Goal: Information Seeking & Learning: Find specific fact

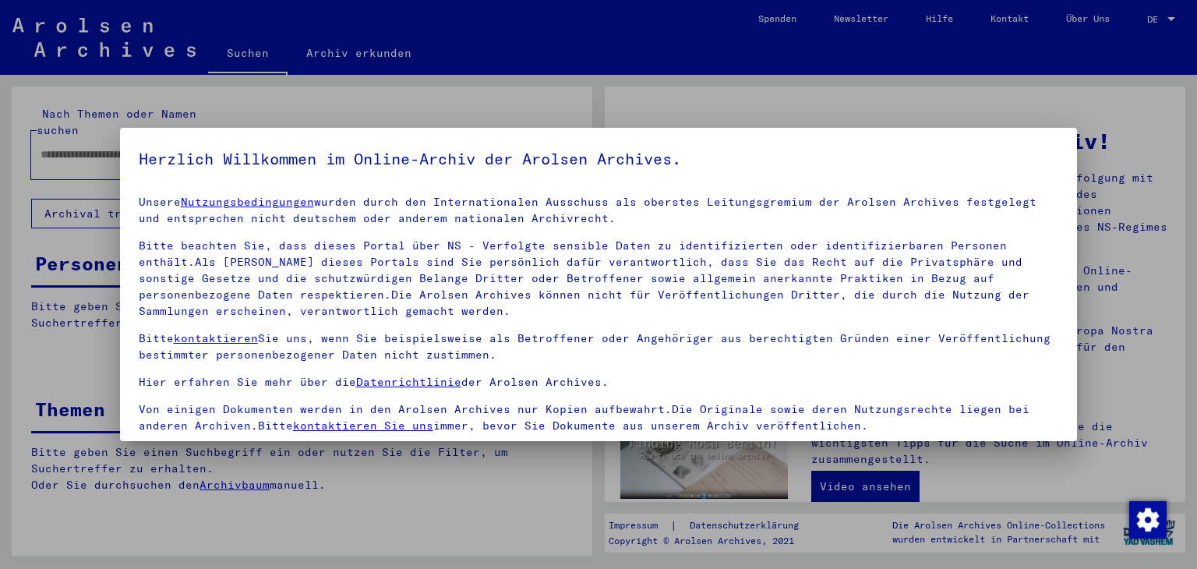
scroll to position [134, 0]
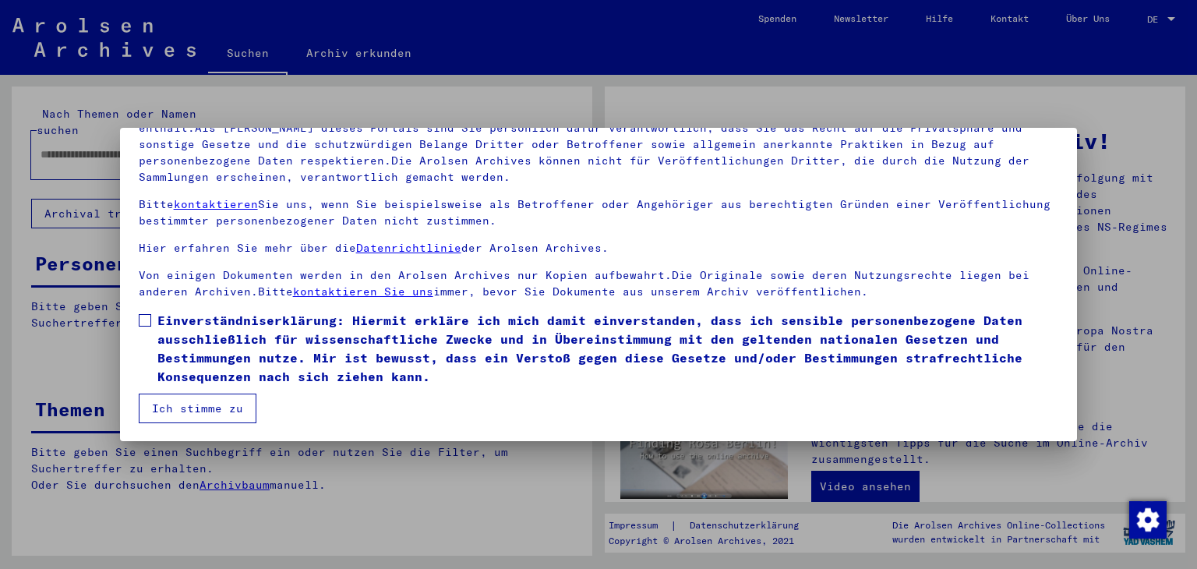
drag, startPoint x: 146, startPoint y: 308, endPoint x: 162, endPoint y: 352, distance: 47.3
click at [145, 310] on mat-dialog-content "Unsere Nutzungsbedingungen wurden durch den Internationalen Ausschuss als obers…" at bounding box center [599, 238] width 958 height 370
click at [143, 326] on label "Einverständniserklärung: Hiermit erkläre ich mich damit einverstanden, dass ich…" at bounding box center [599, 348] width 920 height 75
click at [180, 400] on button "Ich stimme zu" at bounding box center [198, 408] width 118 height 30
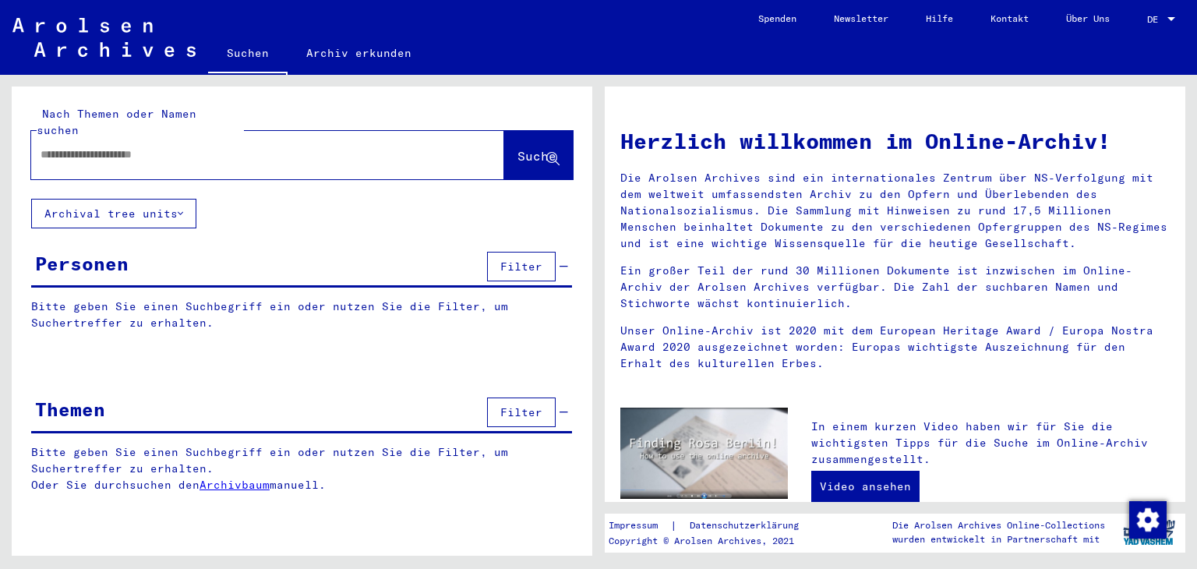
click at [206, 157] on div at bounding box center [267, 155] width 473 height 48
click at [203, 150] on div at bounding box center [244, 154] width 426 height 35
click at [180, 137] on div at bounding box center [244, 154] width 426 height 35
click at [178, 146] on input "text" at bounding box center [249, 154] width 417 height 16
type input "**********"
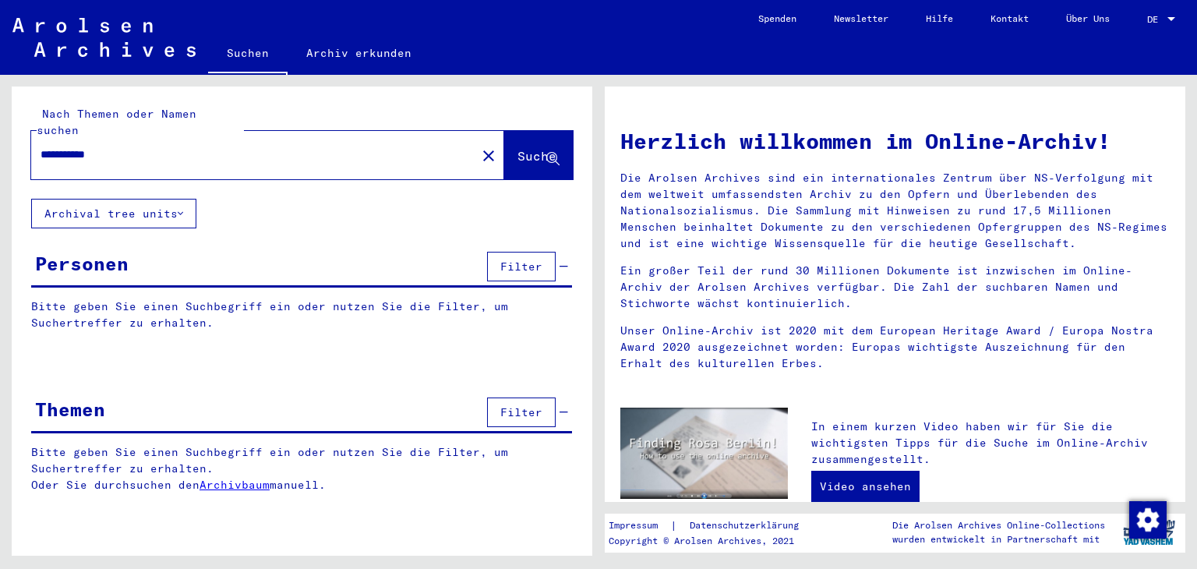
click at [517, 148] on span "Suche" at bounding box center [536, 156] width 39 height 16
click at [172, 199] on button "Archival tree units" at bounding box center [113, 214] width 165 height 30
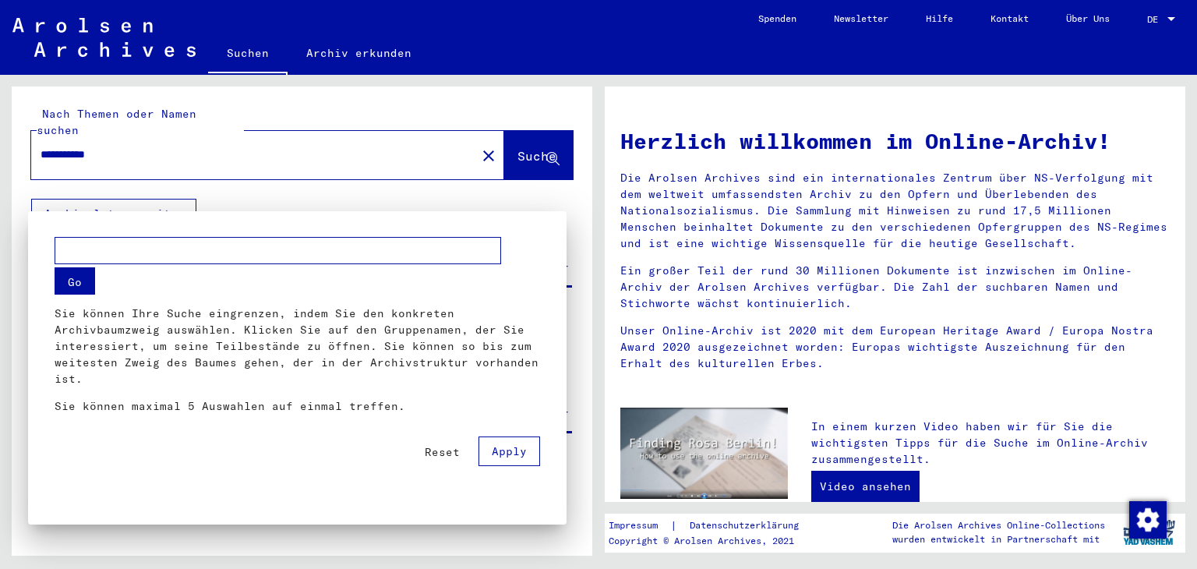
click at [498, 457] on span "Apply" at bounding box center [509, 451] width 35 height 14
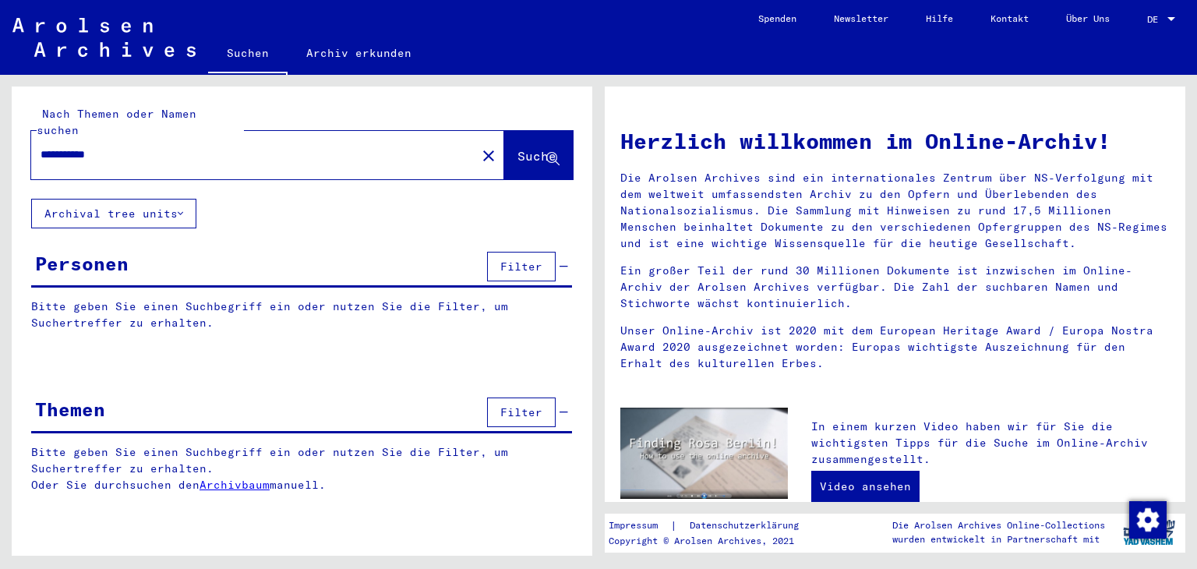
click at [528, 148] on span "Suche" at bounding box center [536, 156] width 39 height 16
